Goal: Task Accomplishment & Management: Use online tool/utility

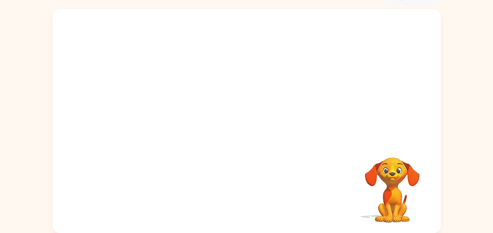
scroll to position [4, 0]
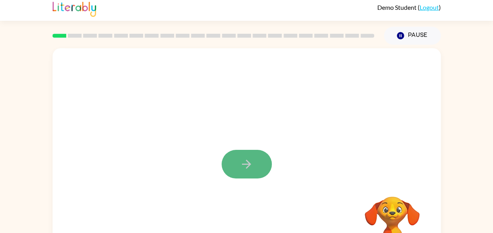
click at [240, 163] on icon "button" at bounding box center [247, 164] width 14 height 14
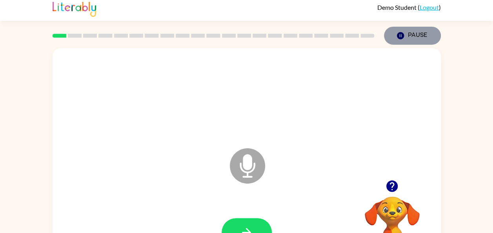
click at [417, 34] on button "Pause Pause" at bounding box center [412, 36] width 57 height 18
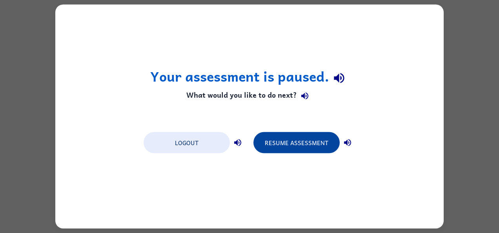
click at [303, 143] on button "Resume Assessment" at bounding box center [296, 142] width 86 height 21
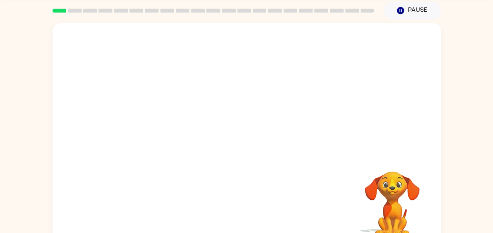
scroll to position [39, 0]
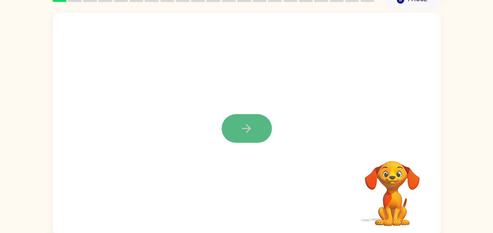
click at [243, 127] on icon "button" at bounding box center [247, 129] width 14 height 14
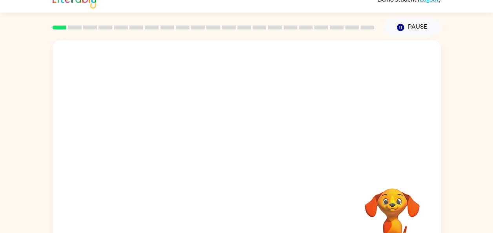
scroll to position [0, 0]
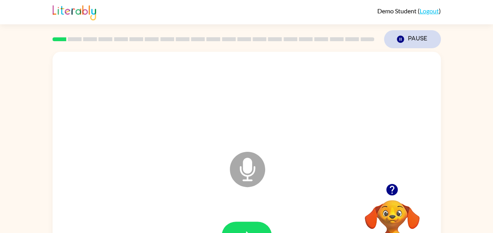
click at [409, 40] on button "Pause Pause" at bounding box center [412, 39] width 57 height 18
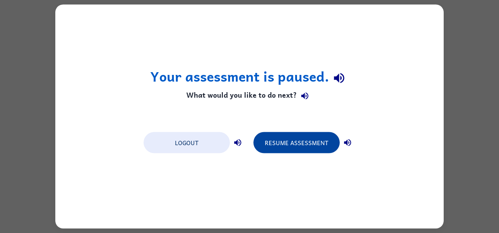
click at [298, 140] on button "Resume Assessment" at bounding box center [296, 142] width 86 height 21
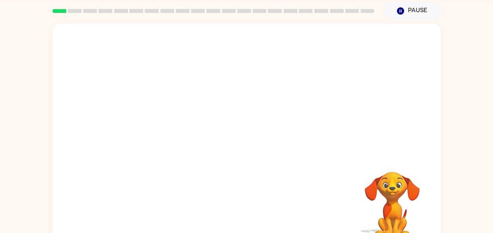
scroll to position [39, 0]
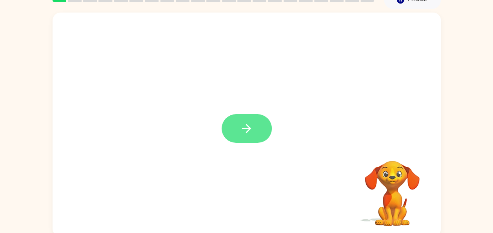
click at [250, 128] on icon "button" at bounding box center [246, 128] width 9 height 9
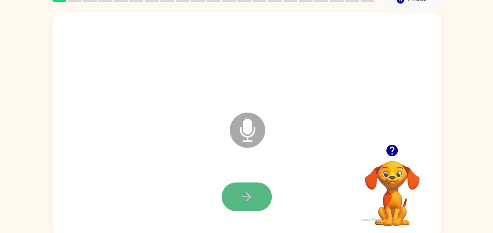
click at [252, 202] on icon "button" at bounding box center [247, 197] width 14 height 14
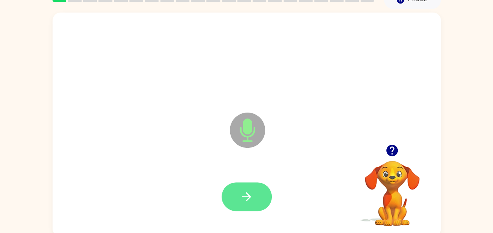
click at [251, 195] on icon "button" at bounding box center [247, 197] width 14 height 14
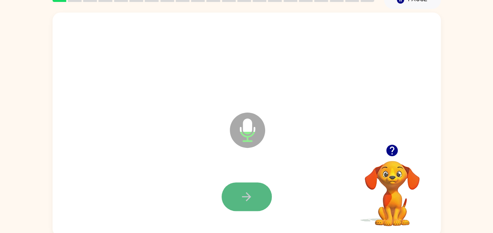
click at [258, 192] on button "button" at bounding box center [247, 196] width 50 height 29
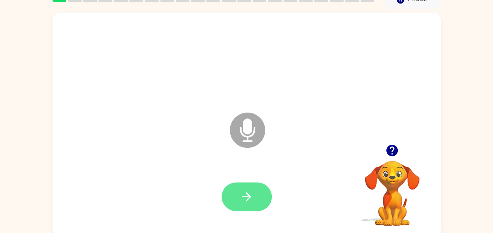
click at [245, 192] on icon "button" at bounding box center [247, 197] width 14 height 14
click at [248, 190] on icon "button" at bounding box center [247, 197] width 14 height 14
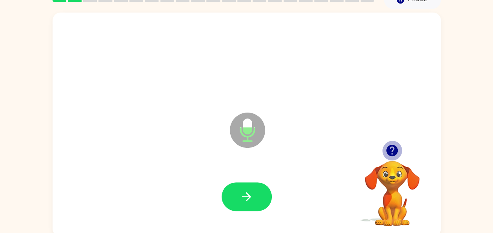
click at [393, 151] on icon "button" at bounding box center [391, 150] width 11 height 11
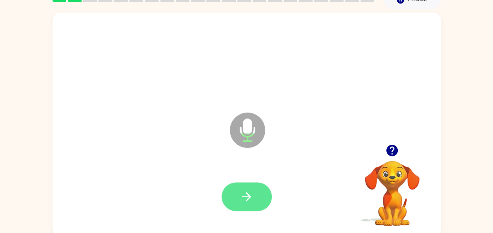
click at [246, 200] on icon "button" at bounding box center [246, 196] width 9 height 9
click at [251, 196] on icon "button" at bounding box center [247, 197] width 14 height 14
click at [391, 152] on icon "button" at bounding box center [391, 150] width 11 height 11
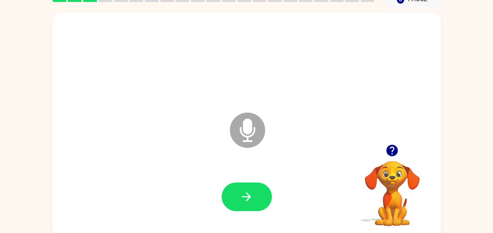
click at [249, 204] on button "button" at bounding box center [247, 196] width 50 height 29
click at [260, 201] on button "button" at bounding box center [247, 196] width 50 height 29
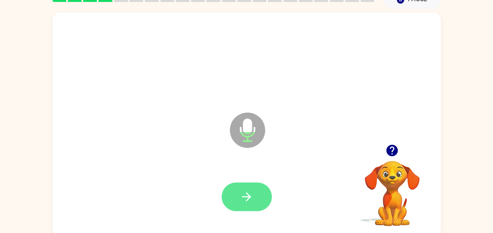
click at [245, 193] on icon "button" at bounding box center [247, 197] width 14 height 14
click at [244, 204] on button "button" at bounding box center [247, 196] width 50 height 29
click at [262, 199] on button "button" at bounding box center [247, 196] width 50 height 29
click at [244, 189] on button "button" at bounding box center [247, 196] width 50 height 29
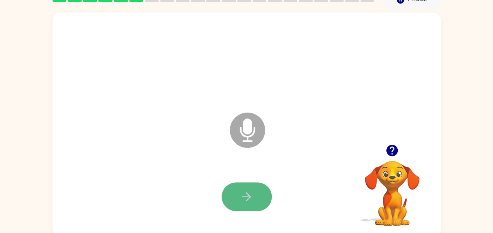
click at [245, 194] on icon "button" at bounding box center [247, 197] width 14 height 14
click at [239, 194] on button "button" at bounding box center [247, 196] width 50 height 29
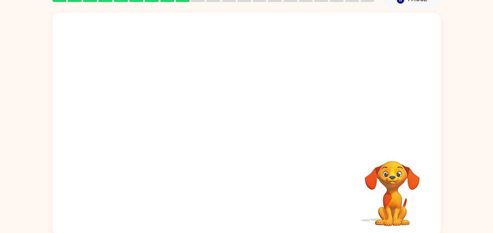
click at [393, 151] on video "Your browser must support playing .mp4 files to use Literably. Please try using…" at bounding box center [392, 188] width 78 height 78
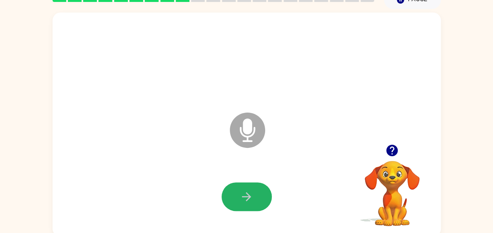
click at [229, 195] on button "button" at bounding box center [247, 196] width 50 height 29
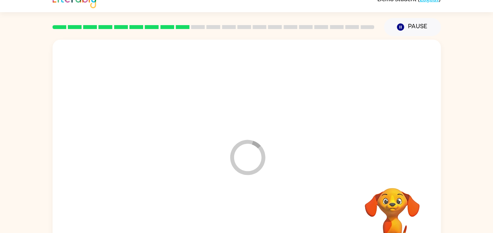
scroll to position [0, 0]
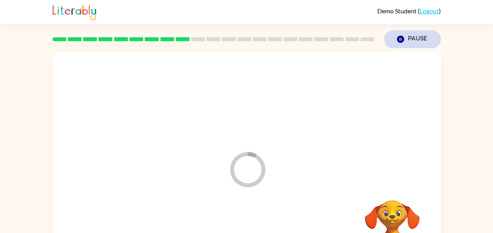
click at [415, 33] on button "Pause Pause" at bounding box center [412, 39] width 57 height 18
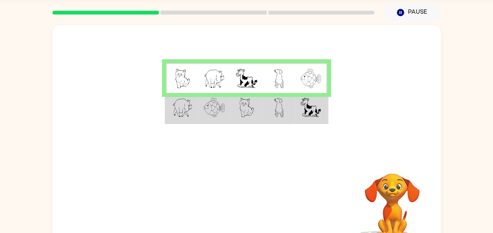
scroll to position [39, 0]
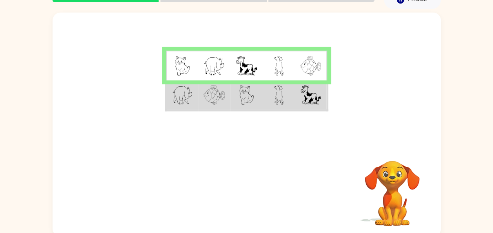
click at [169, 104] on td at bounding box center [182, 95] width 32 height 30
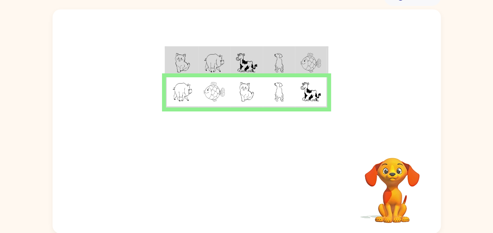
scroll to position [43, 0]
click at [267, 78] on td at bounding box center [279, 92] width 32 height 30
click at [301, 101] on td at bounding box center [311, 92] width 32 height 30
click at [383, 173] on video "Your browser must support playing .mp4 files to use Literably. Please try using…" at bounding box center [392, 184] width 78 height 78
click at [385, 175] on video "Your browser must support playing .mp4 files to use Literably. Please try using…" at bounding box center [392, 184] width 78 height 78
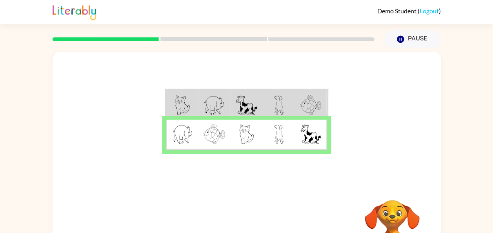
scroll to position [0, 0]
click at [200, 37] on icon at bounding box center [213, 39] width 106 height 4
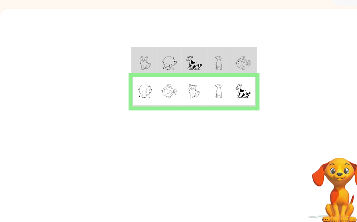
scroll to position [60, 0]
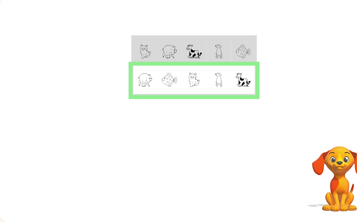
click at [335, 167] on video "Your browser must support playing .mp4 files to use Literably. Please try using…" at bounding box center [339, 173] width 78 height 78
click at [161, 35] on table at bounding box center [193, 65] width 125 height 60
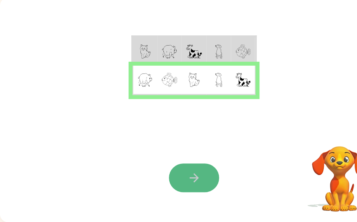
click at [192, 173] on icon "button" at bounding box center [193, 177] width 9 height 9
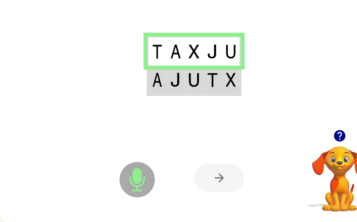
click at [158, 76] on img at bounding box center [157, 80] width 10 height 14
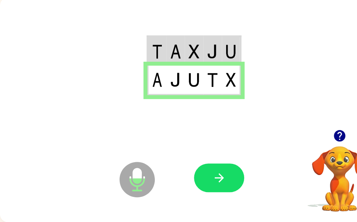
click at [165, 49] on td at bounding box center [156, 50] width 18 height 29
click at [163, 43] on td at bounding box center [156, 50] width 18 height 29
click at [223, 178] on icon "button" at bounding box center [219, 178] width 14 height 14
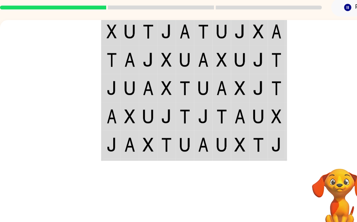
scroll to position [0, 0]
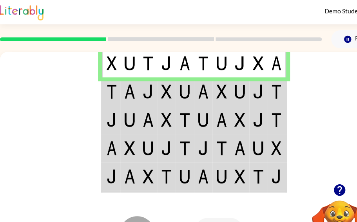
click at [159, 93] on td at bounding box center [166, 91] width 18 height 28
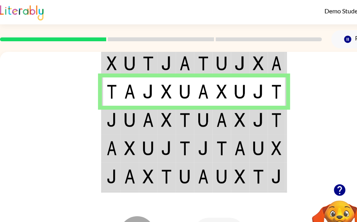
click at [122, 124] on td at bounding box center [129, 119] width 18 height 28
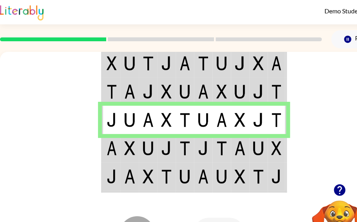
click at [198, 149] on img at bounding box center [203, 148] width 11 height 14
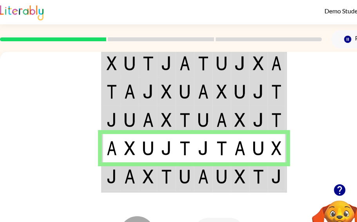
click at [198, 173] on img at bounding box center [203, 176] width 11 height 14
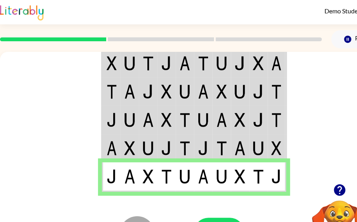
scroll to position [39, 0]
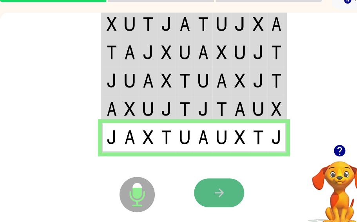
click at [217, 190] on icon "button" at bounding box center [219, 192] width 14 height 14
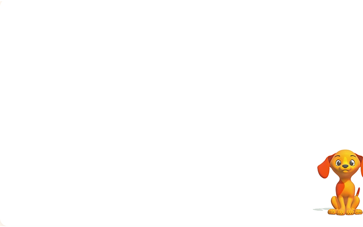
scroll to position [0, 0]
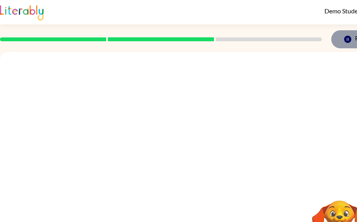
click at [353, 43] on button "Pause Pause" at bounding box center [359, 39] width 57 height 18
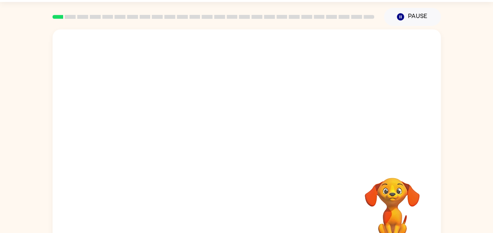
scroll to position [39, 0]
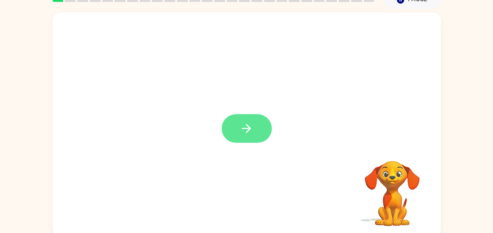
click at [245, 127] on icon "button" at bounding box center [247, 129] width 14 height 14
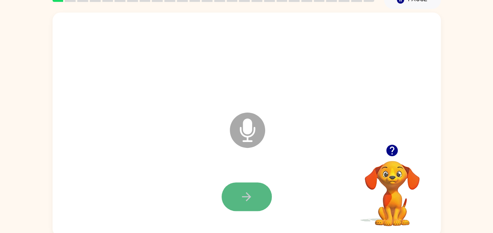
click at [245, 195] on icon "button" at bounding box center [247, 197] width 14 height 14
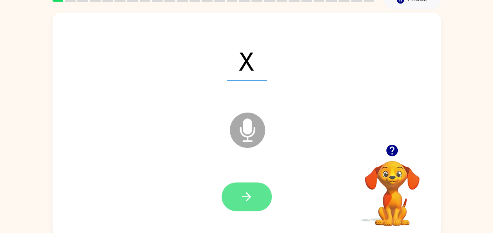
click at [254, 197] on button "button" at bounding box center [247, 196] width 50 height 29
click at [245, 198] on icon "button" at bounding box center [247, 197] width 14 height 14
click at [247, 202] on icon "button" at bounding box center [247, 197] width 14 height 14
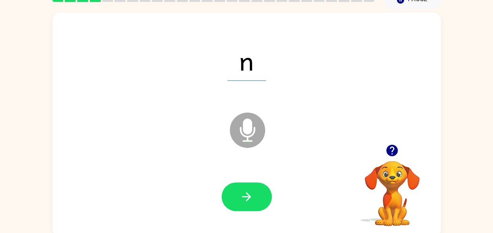
click at [243, 201] on icon "button" at bounding box center [247, 197] width 14 height 14
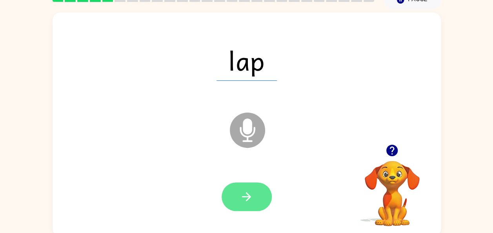
click at [249, 199] on icon "button" at bounding box center [247, 197] width 14 height 14
click at [258, 191] on button "button" at bounding box center [247, 196] width 50 height 29
click at [252, 199] on icon "button" at bounding box center [247, 197] width 14 height 14
click at [253, 195] on button "button" at bounding box center [247, 196] width 50 height 29
click at [251, 191] on icon "button" at bounding box center [247, 197] width 14 height 14
